Goal: Entertainment & Leisure: Consume media (video, audio)

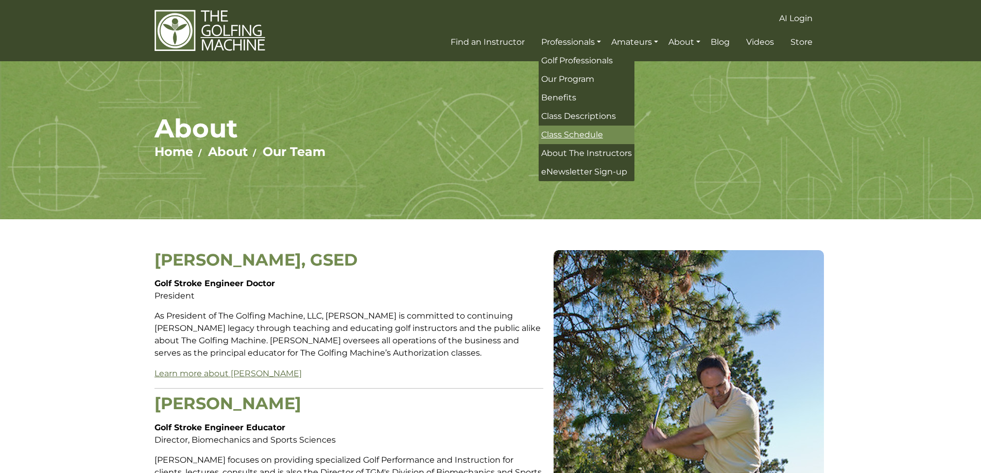
click at [581, 133] on span "Class Schedule" at bounding box center [572, 135] width 62 height 10
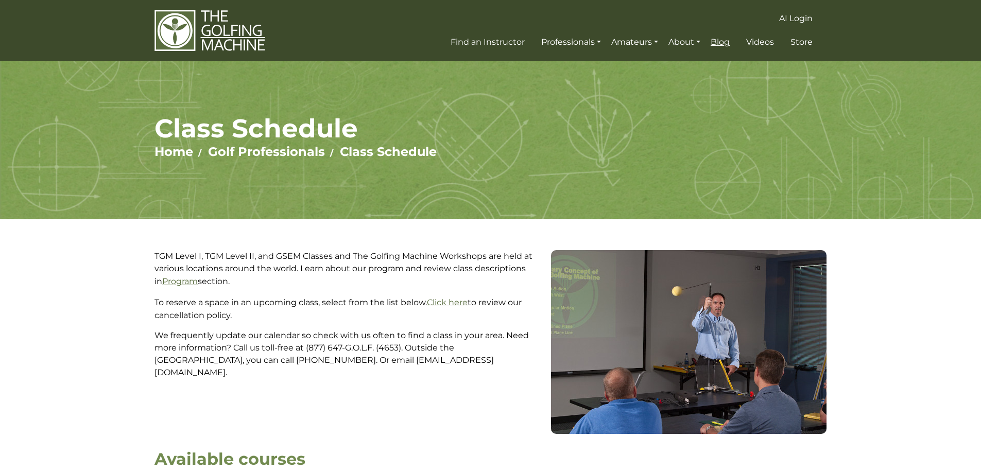
click at [726, 44] on span "Blog" at bounding box center [720, 42] width 19 height 10
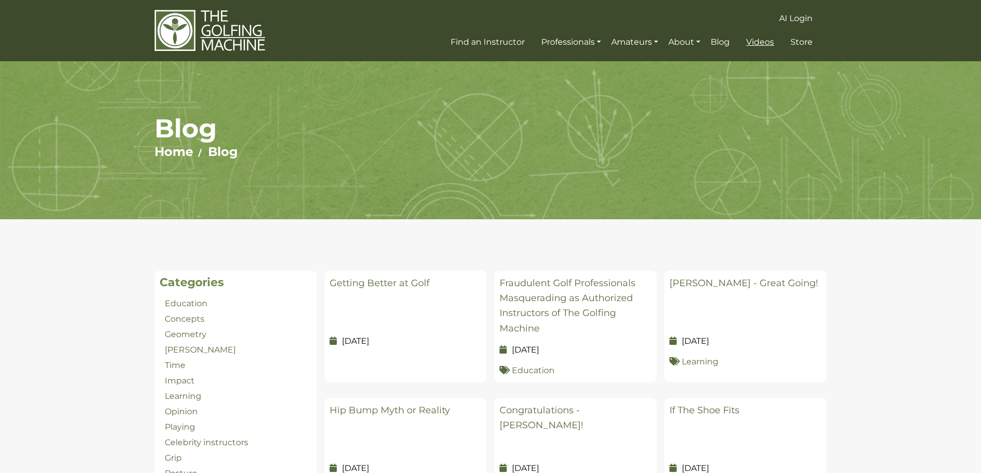
click at [763, 42] on span "Videos" at bounding box center [760, 42] width 28 height 10
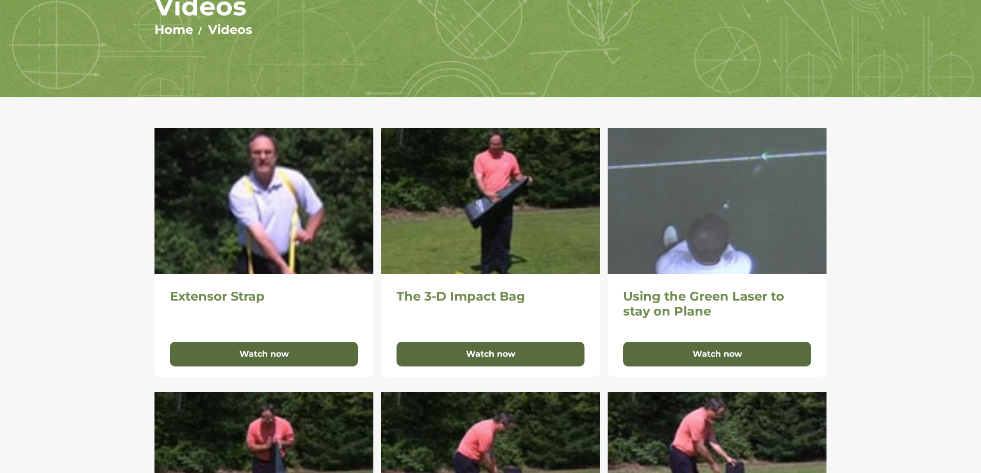
scroll to position [155, 0]
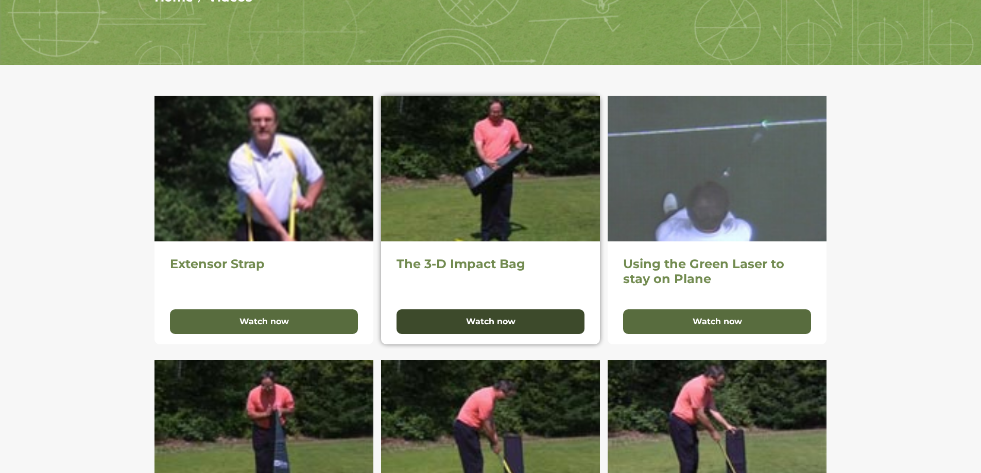
click at [483, 316] on button "Watch now" at bounding box center [491, 322] width 188 height 25
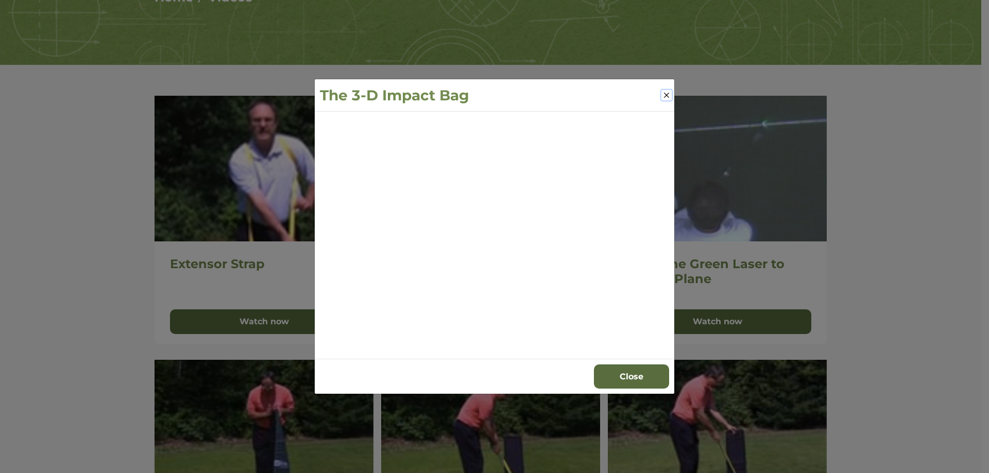
click at [665, 95] on button "Close" at bounding box center [666, 95] width 10 height 10
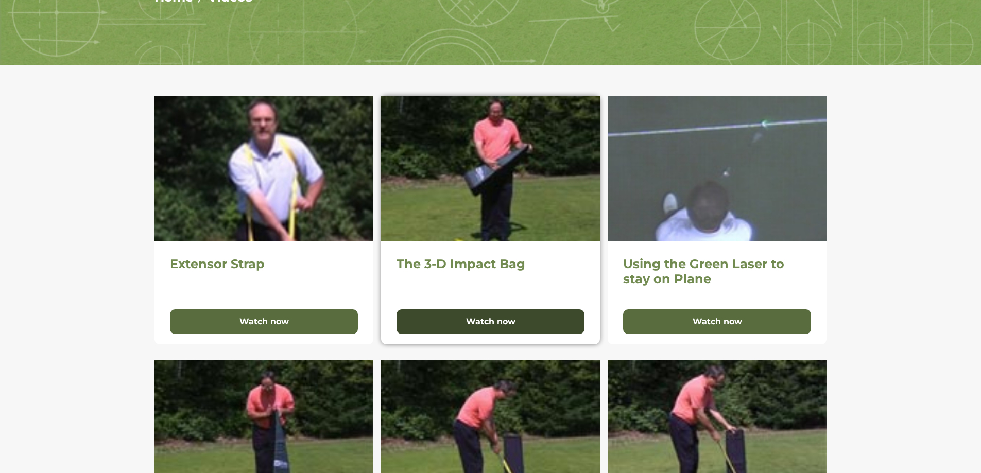
click at [492, 320] on button "Watch now" at bounding box center [491, 322] width 188 height 25
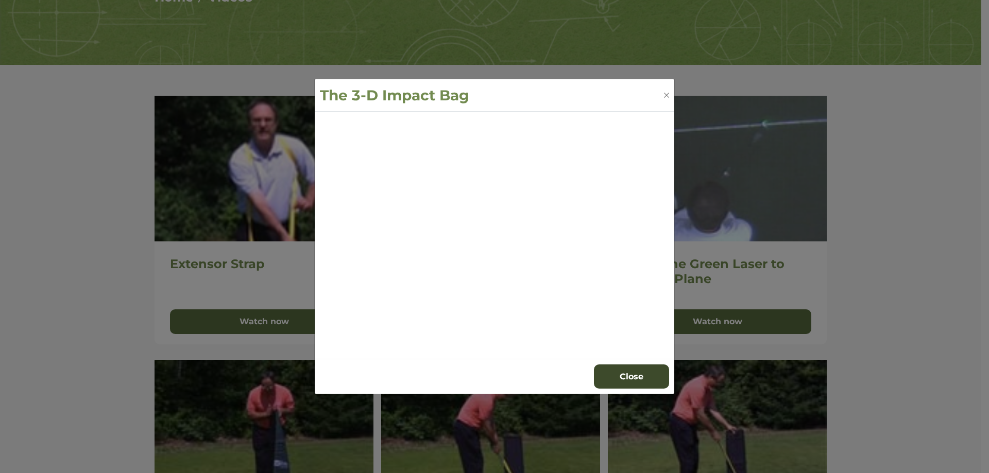
click at [635, 376] on button "Close" at bounding box center [631, 377] width 75 height 25
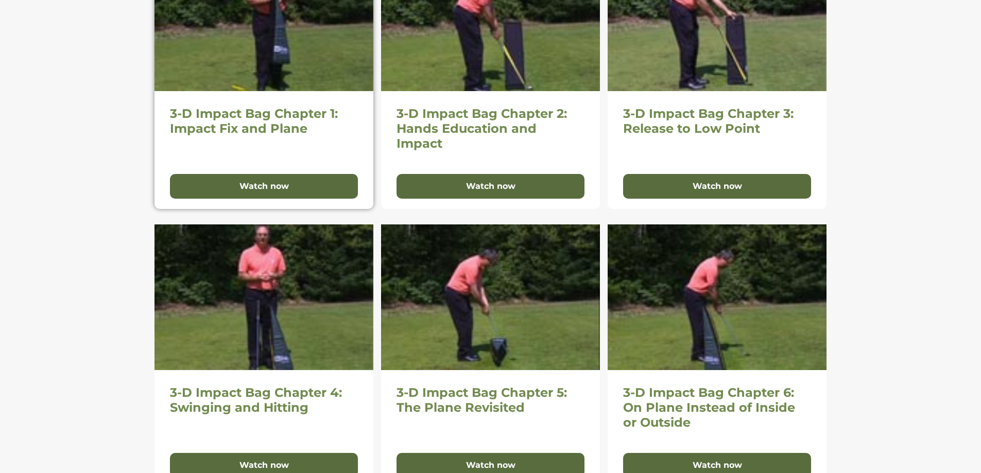
scroll to position [618, 0]
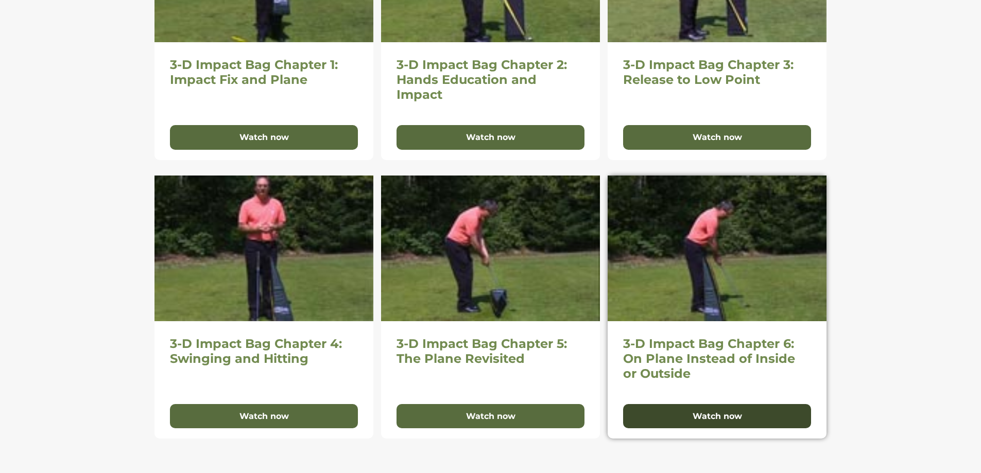
click at [701, 415] on button "Watch now" at bounding box center [717, 416] width 188 height 25
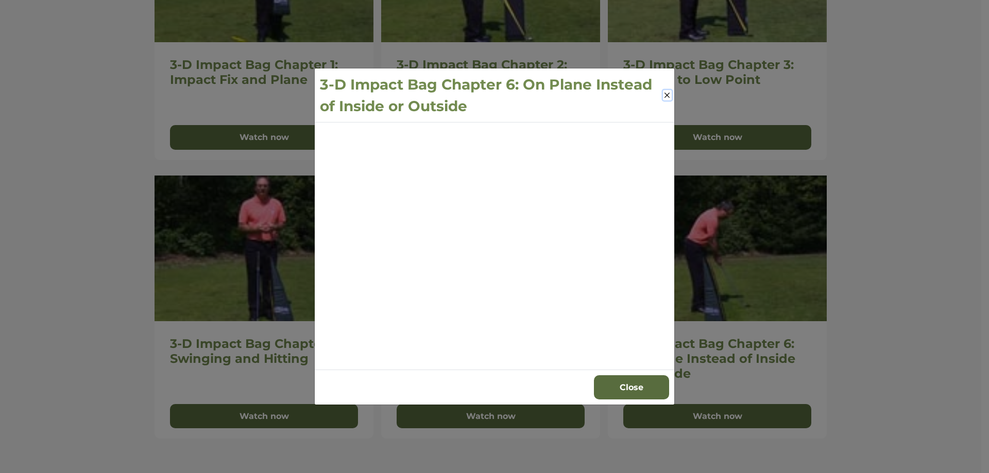
click at [666, 95] on button "Close" at bounding box center [667, 95] width 9 height 10
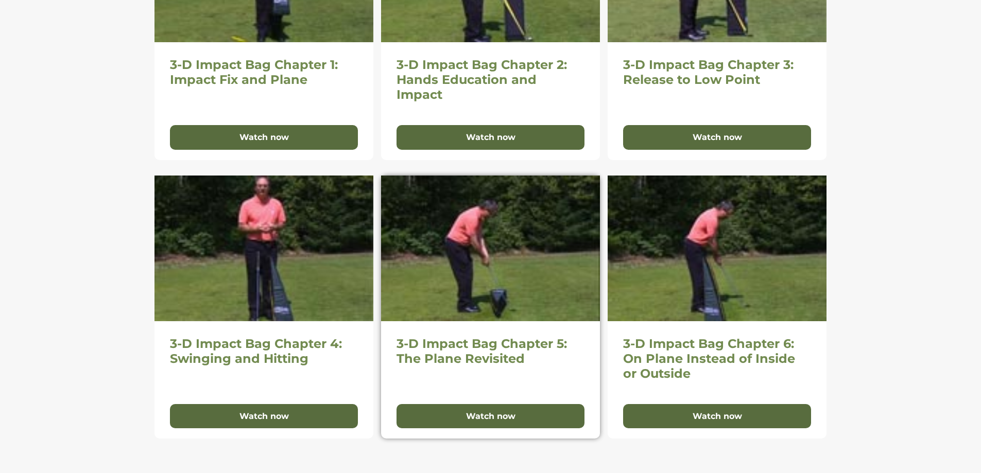
click at [488, 259] on img at bounding box center [490, 249] width 219 height 146
click at [473, 415] on button "Watch now" at bounding box center [491, 416] width 188 height 25
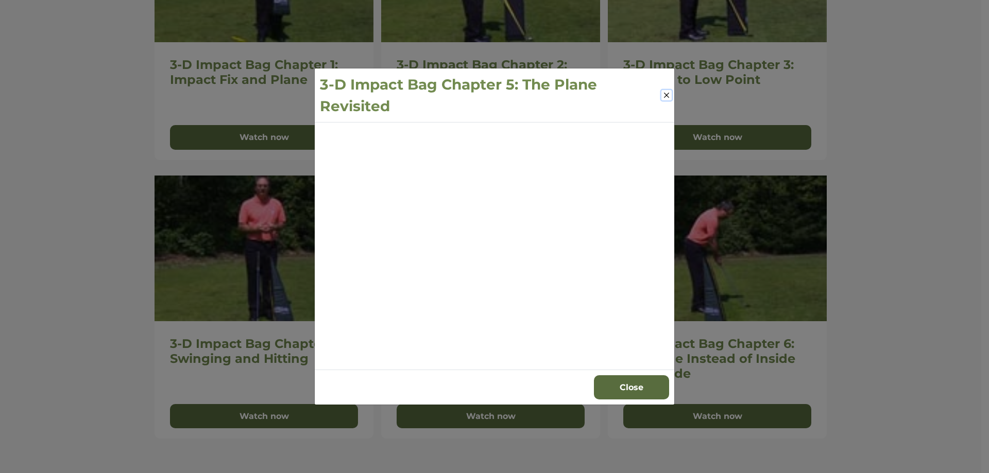
click at [667, 93] on button "Close" at bounding box center [666, 95] width 10 height 10
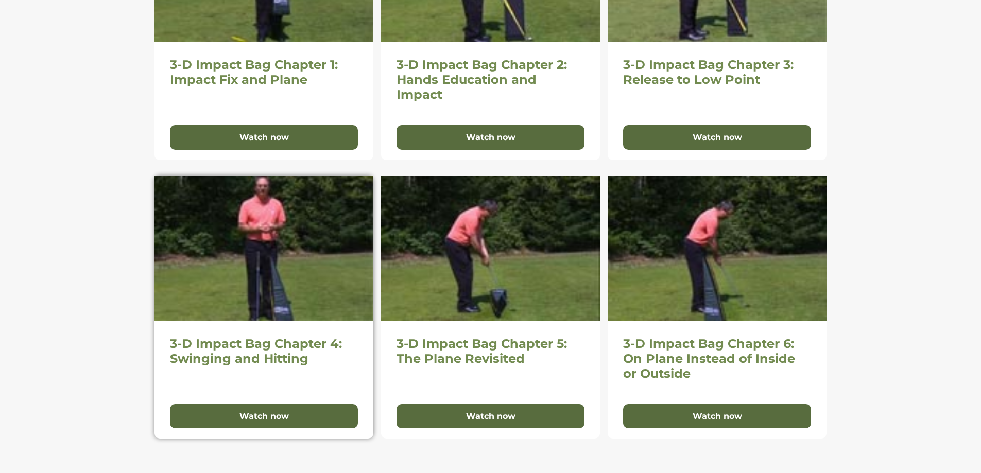
click at [293, 264] on img at bounding box center [264, 249] width 219 height 146
click at [278, 421] on button "Watch now" at bounding box center [264, 416] width 188 height 25
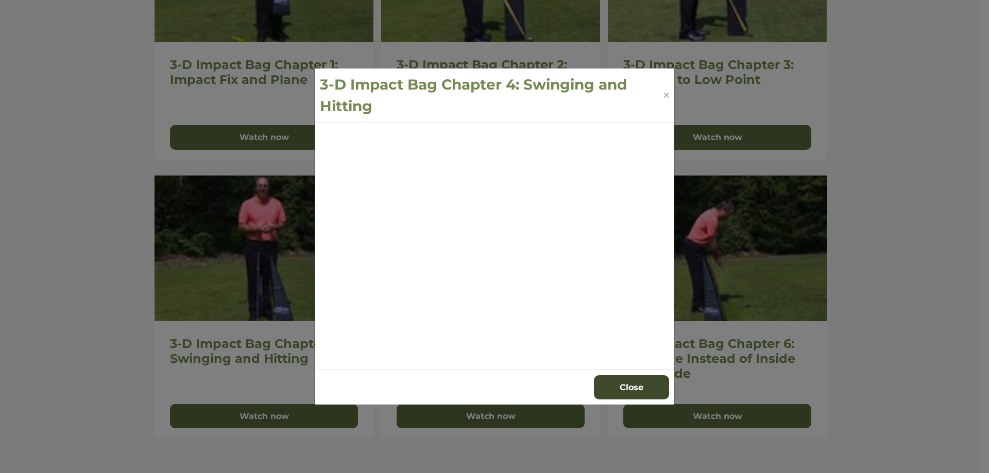
click at [621, 387] on button "Close" at bounding box center [631, 388] width 75 height 25
